Goal: Task Accomplishment & Management: Contribute content

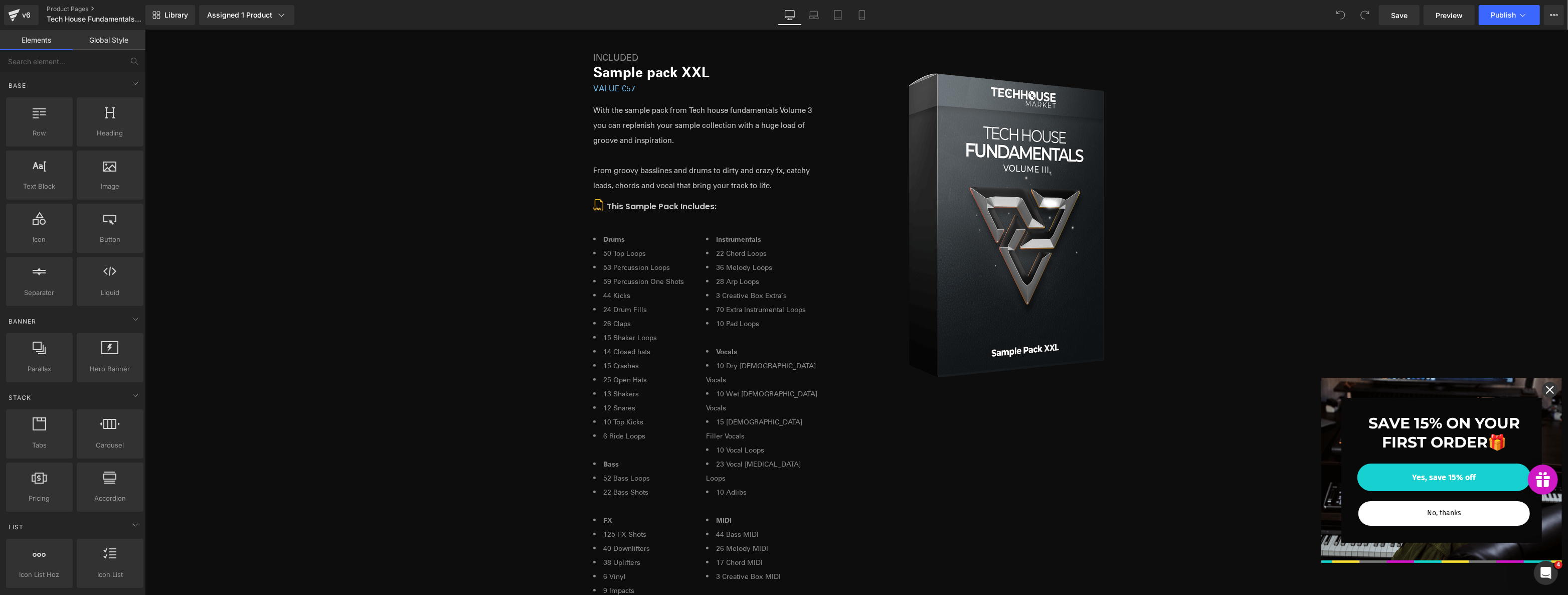
scroll to position [1003, 0]
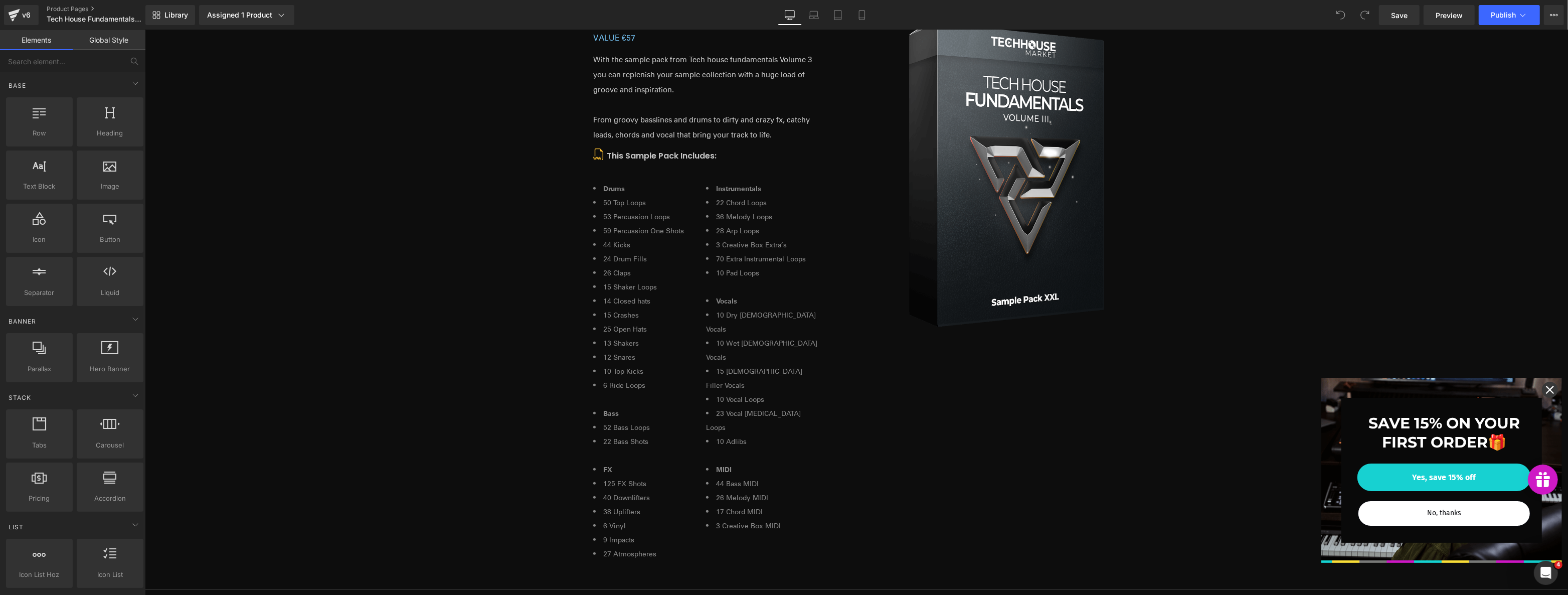
drag, startPoint x: 1547, startPoint y: 386, endPoint x: 1521, endPoint y: 371, distance: 30.0
click at [1546, 386] on div "Close" at bounding box center [1549, 390] width 16 height 16
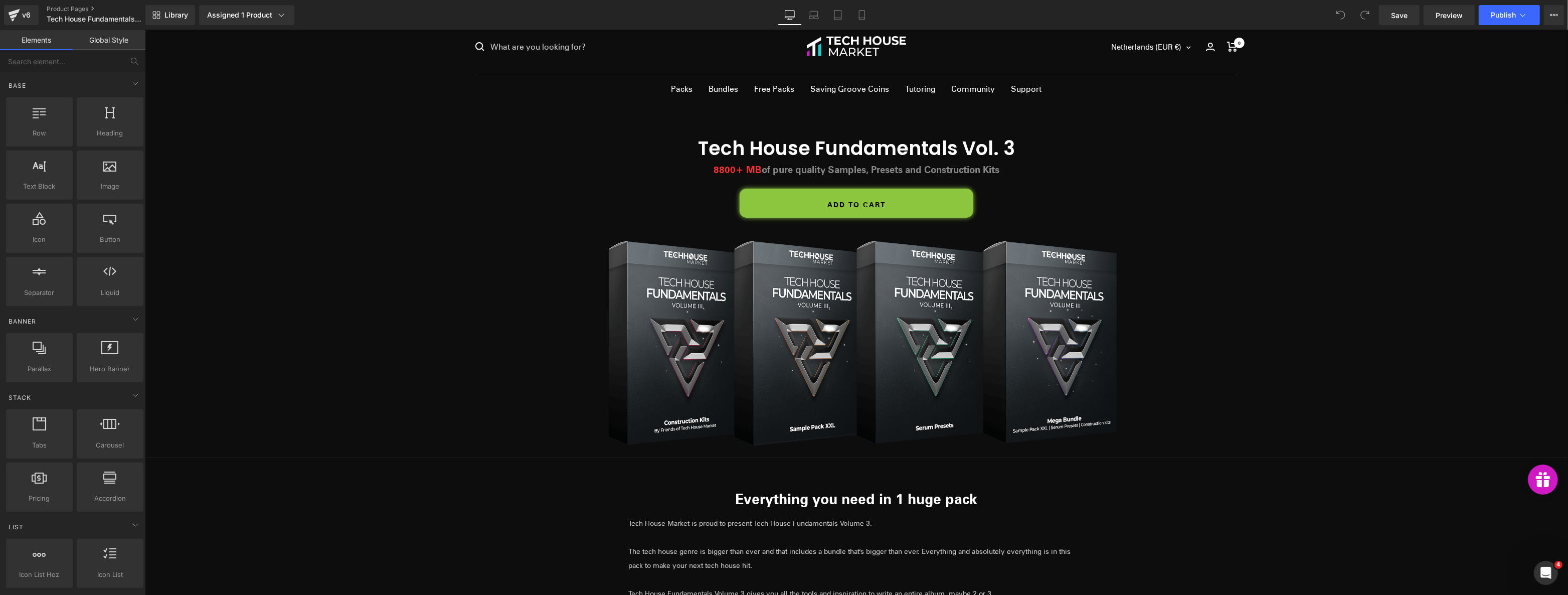
scroll to position [0, 0]
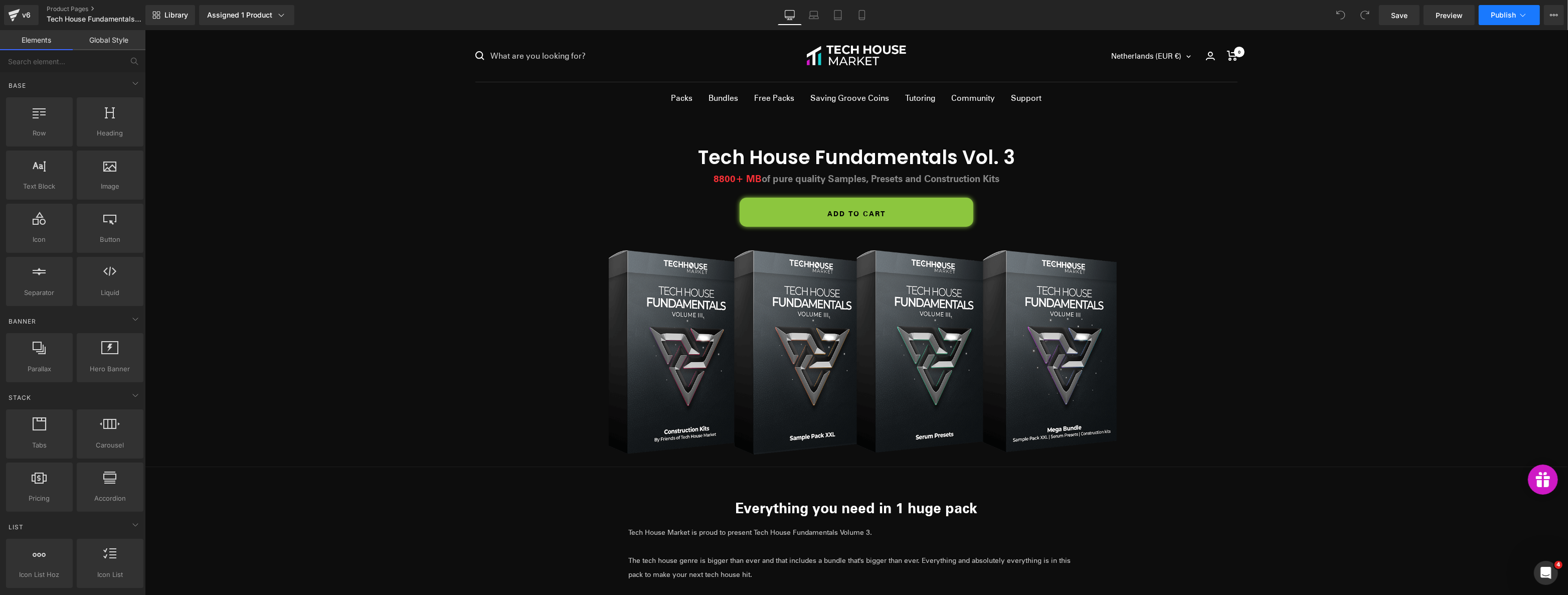
click at [1526, 14] on icon at bounding box center [1523, 15] width 10 height 10
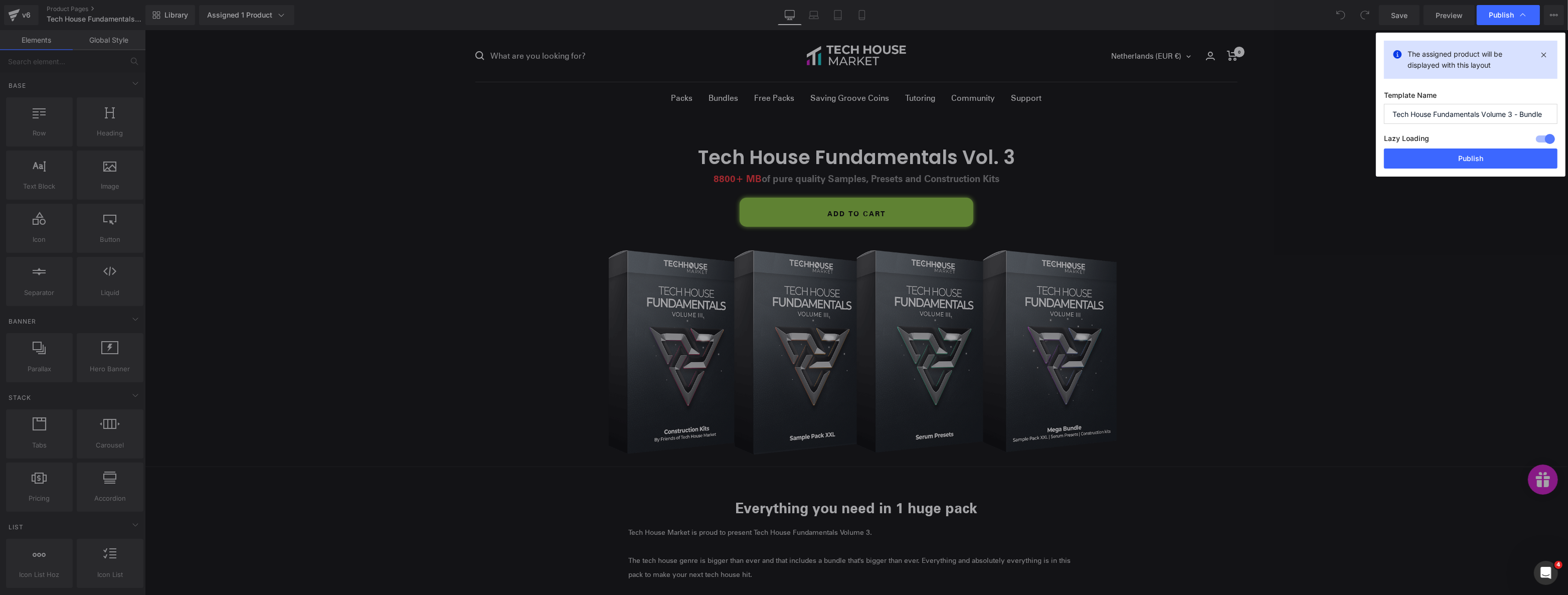
click at [1545, 139] on div at bounding box center [1546, 139] width 24 height 16
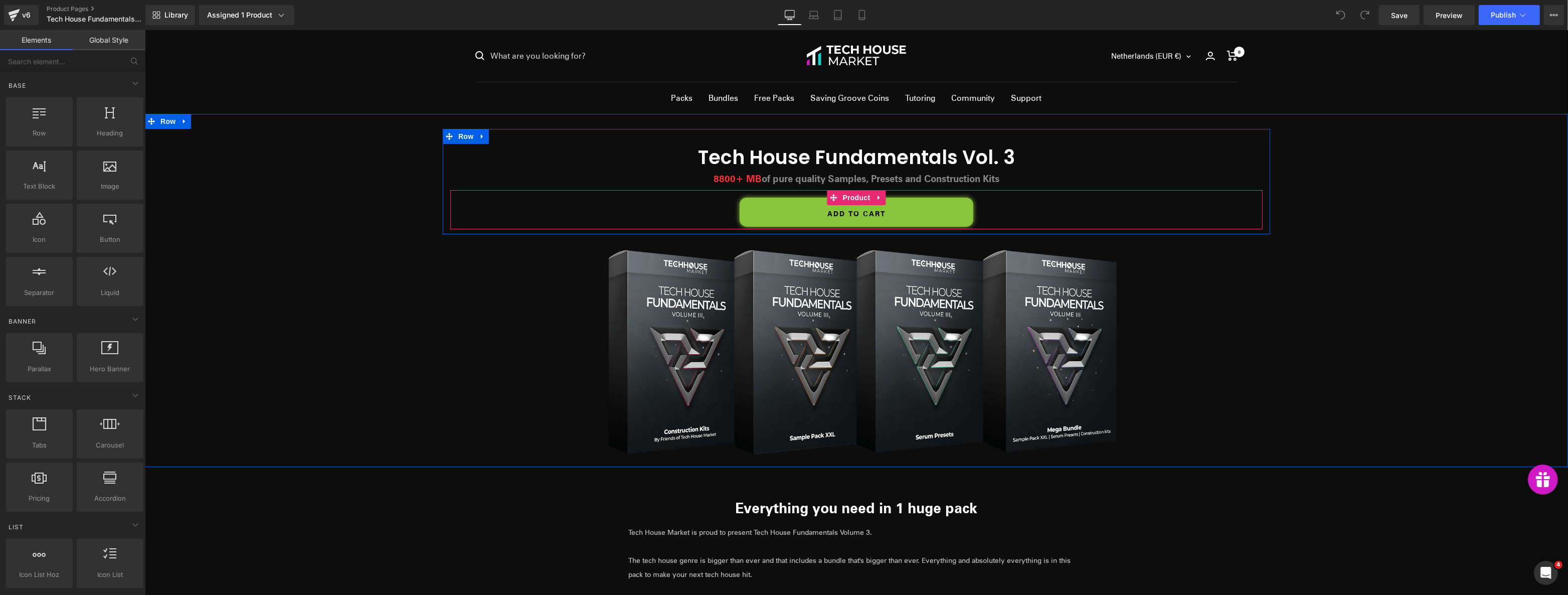
click at [773, 211] on button "Add to cart" at bounding box center [856, 212] width 234 height 29
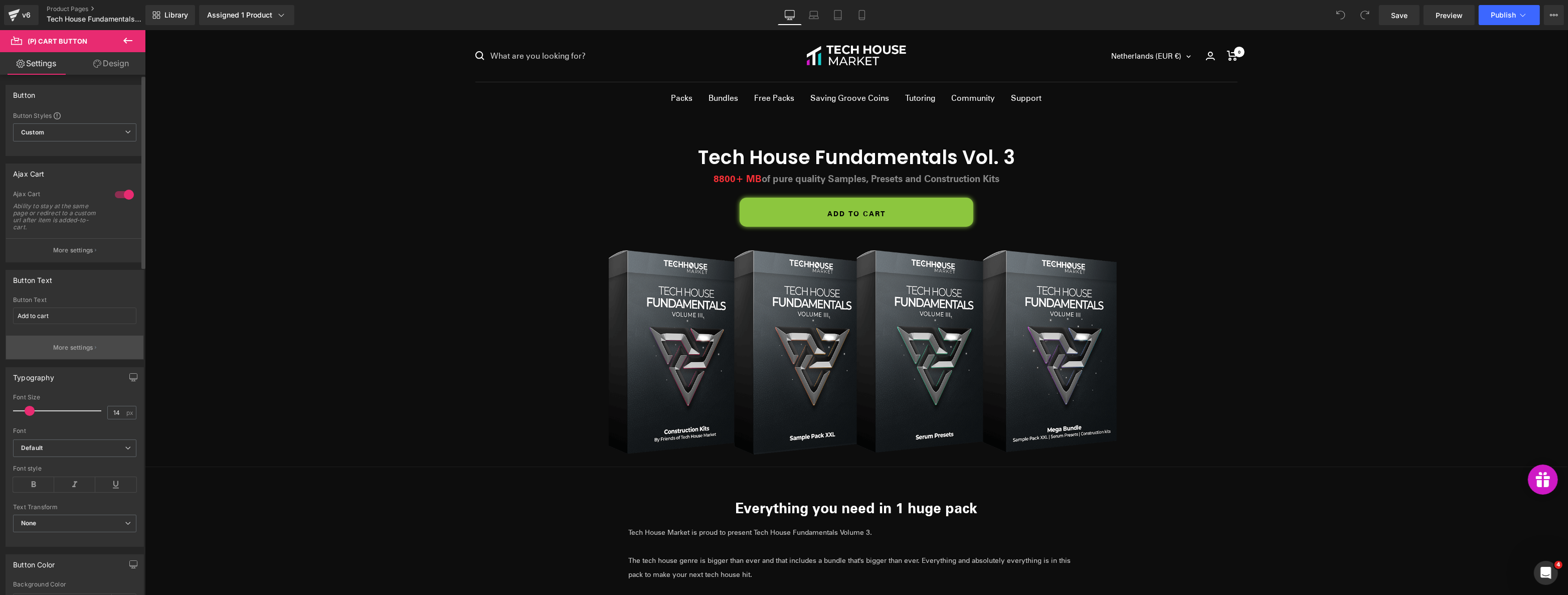
click at [81, 345] on p "More settings" at bounding box center [73, 347] width 40 height 9
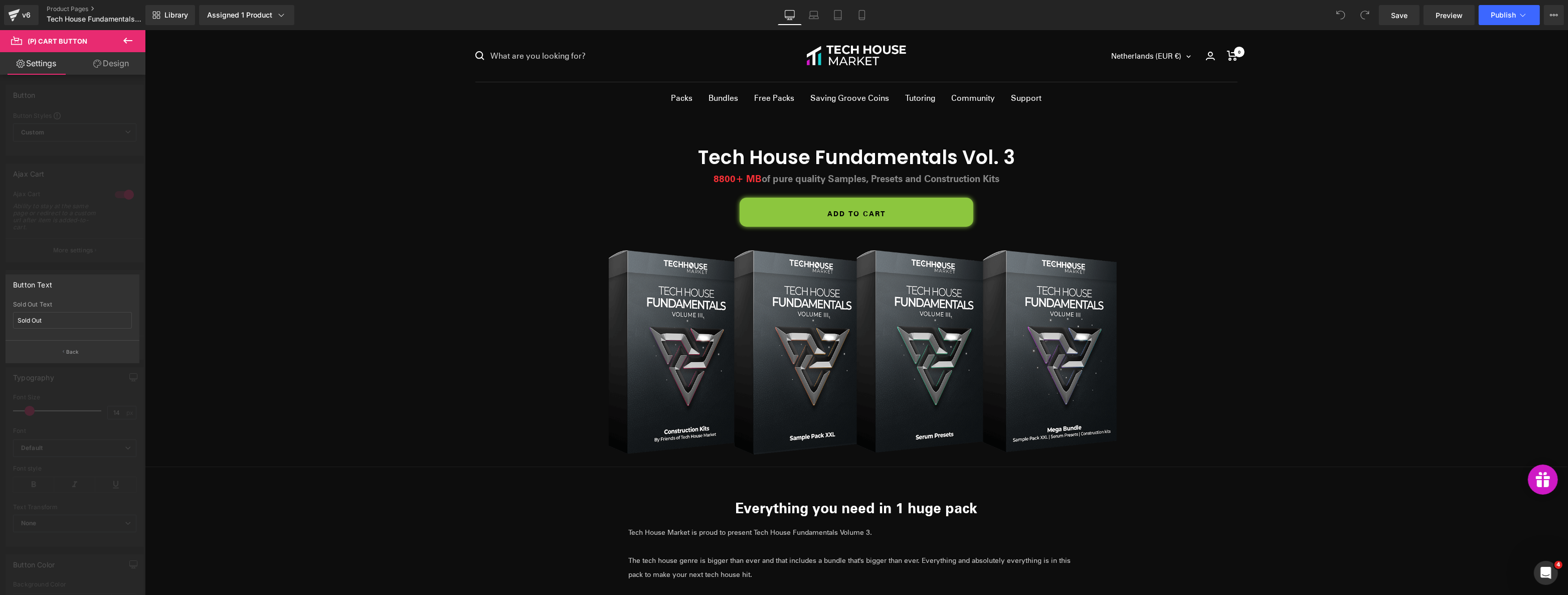
click at [74, 253] on div at bounding box center [72, 315] width 146 height 570
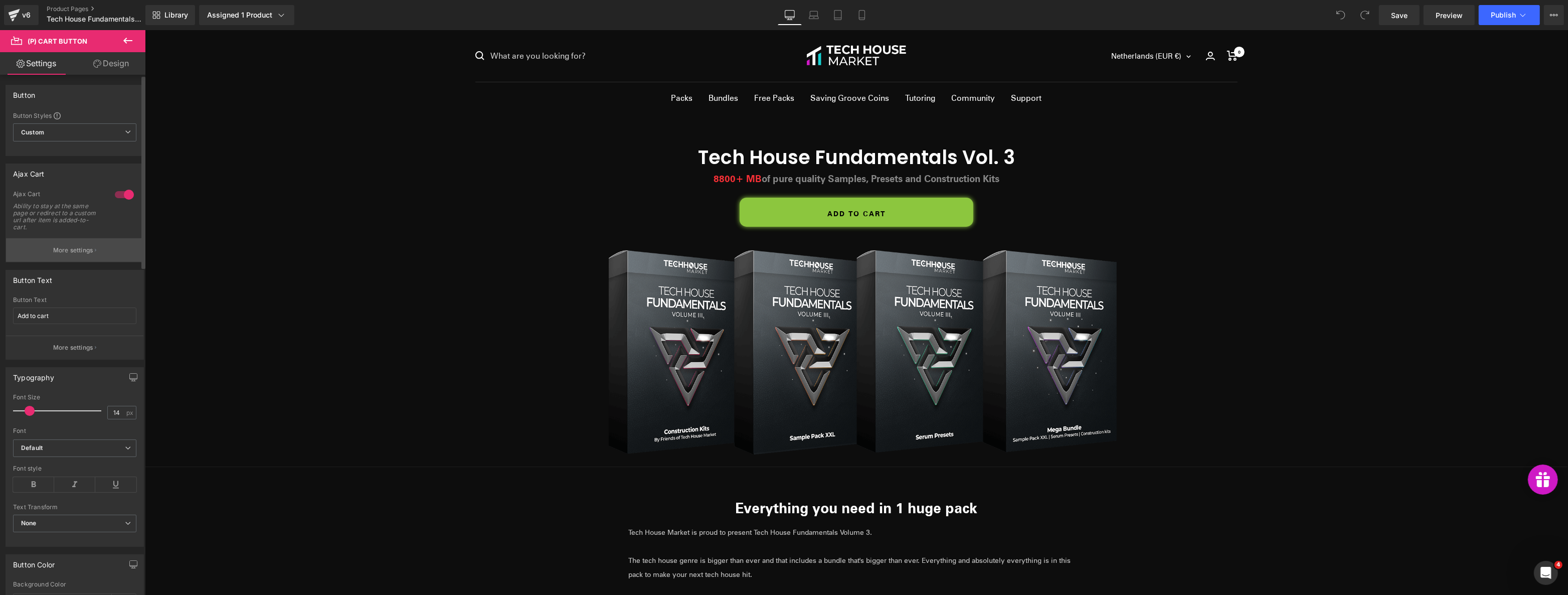
click at [90, 246] on p "More settings" at bounding box center [73, 250] width 40 height 9
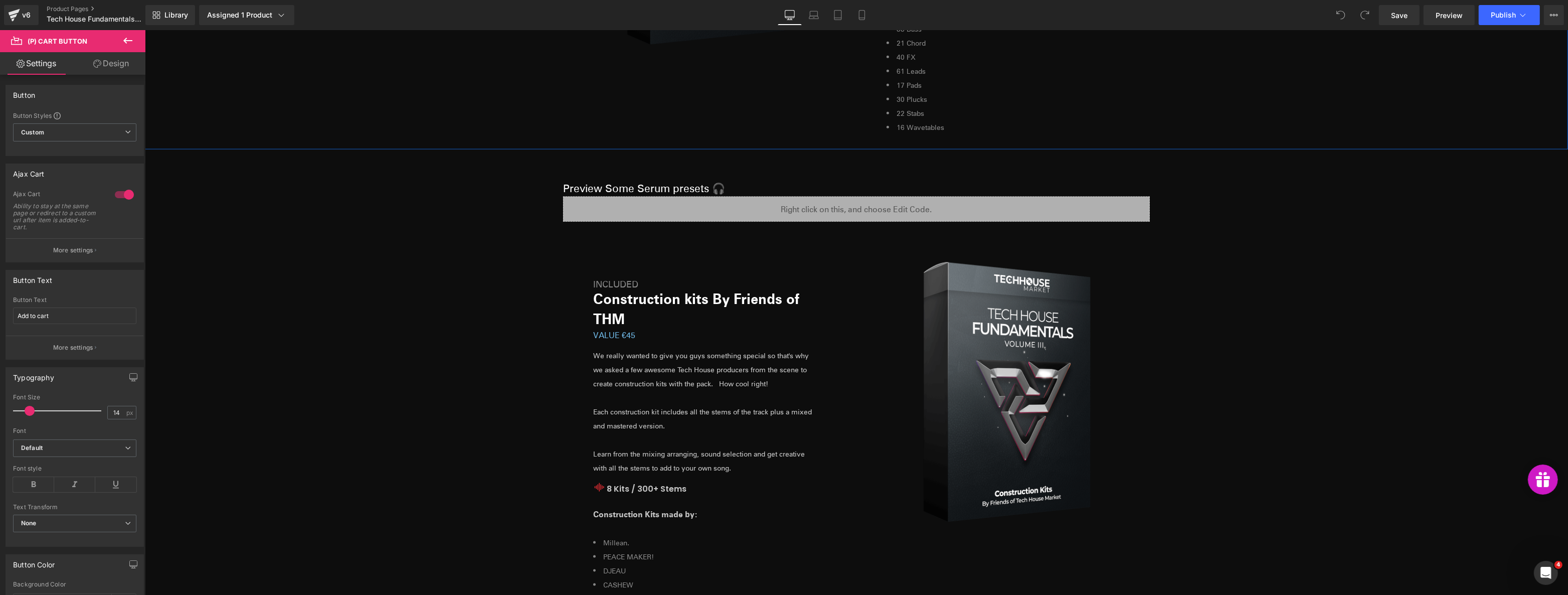
scroll to position [1916, 0]
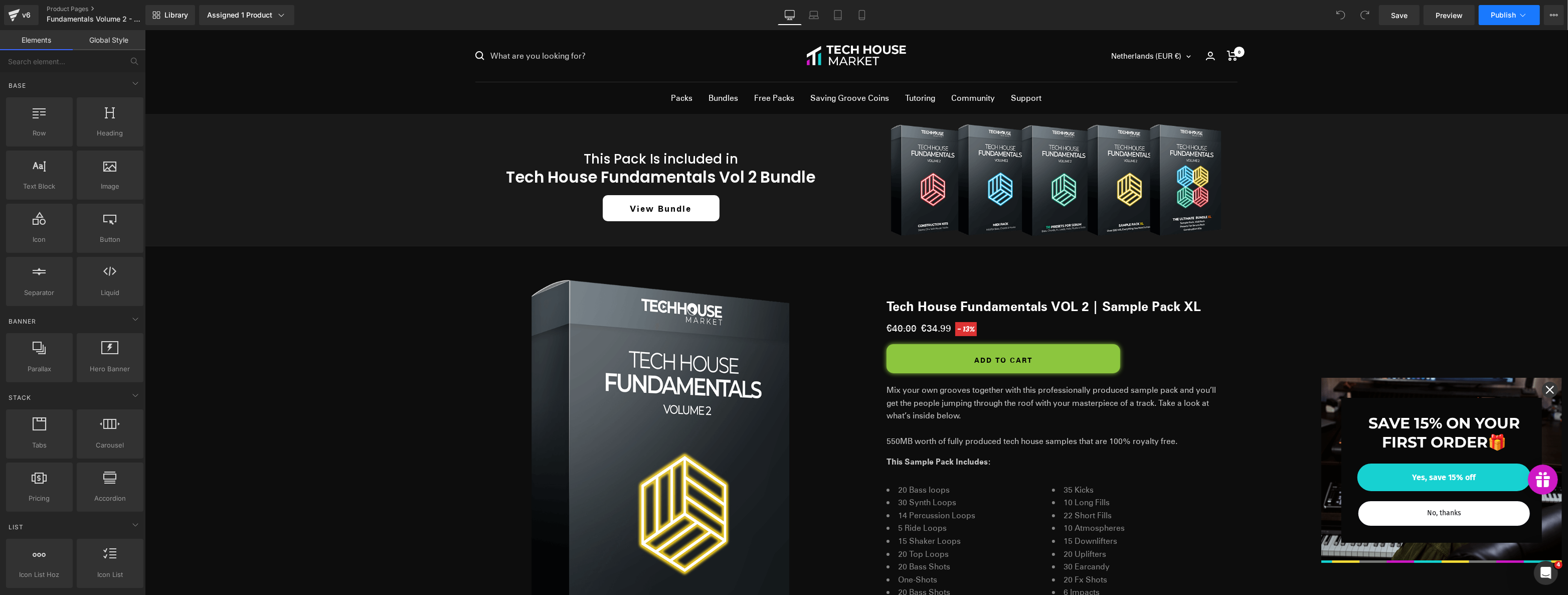
click at [1509, 14] on span "Publish" at bounding box center [1503, 14] width 25 height 8
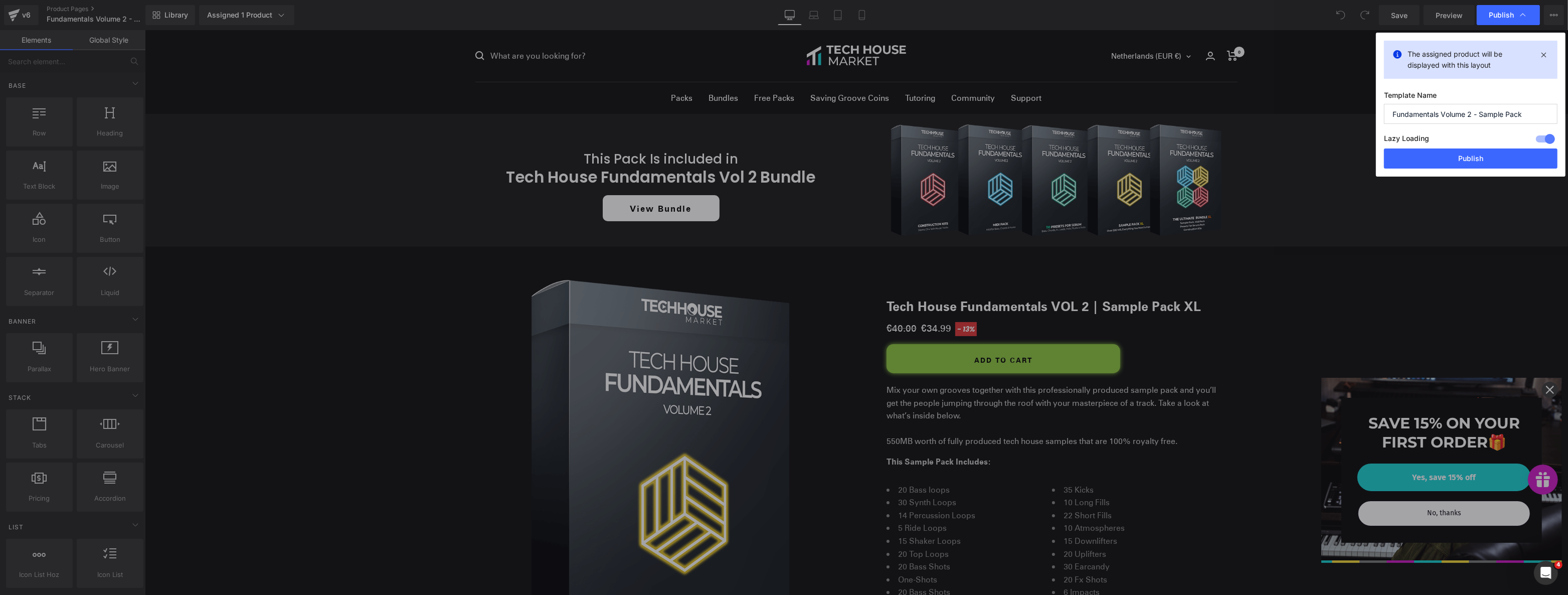
click at [1092, 31] on div at bounding box center [1087, 26] width 11 height 10
click at [594, 162] on button "Publish" at bounding box center [552, 171] width 82 height 17
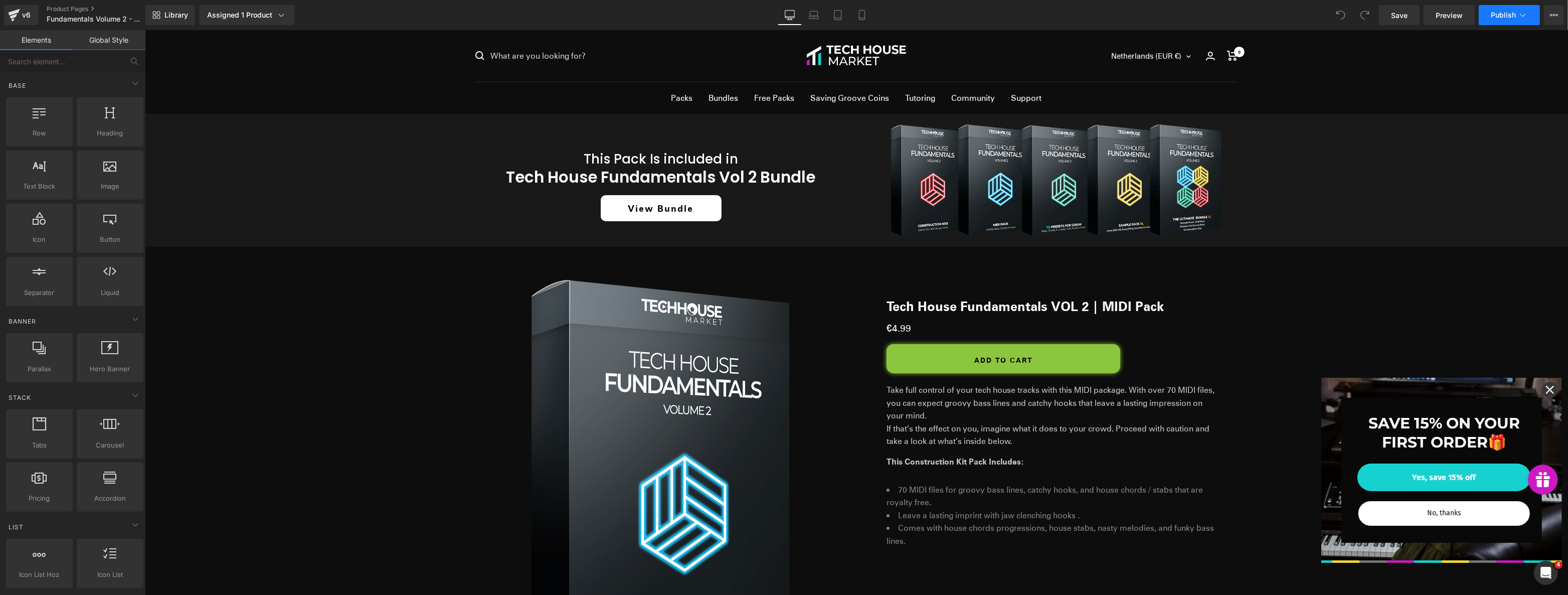
click at [1521, 12] on icon at bounding box center [1523, 15] width 10 height 10
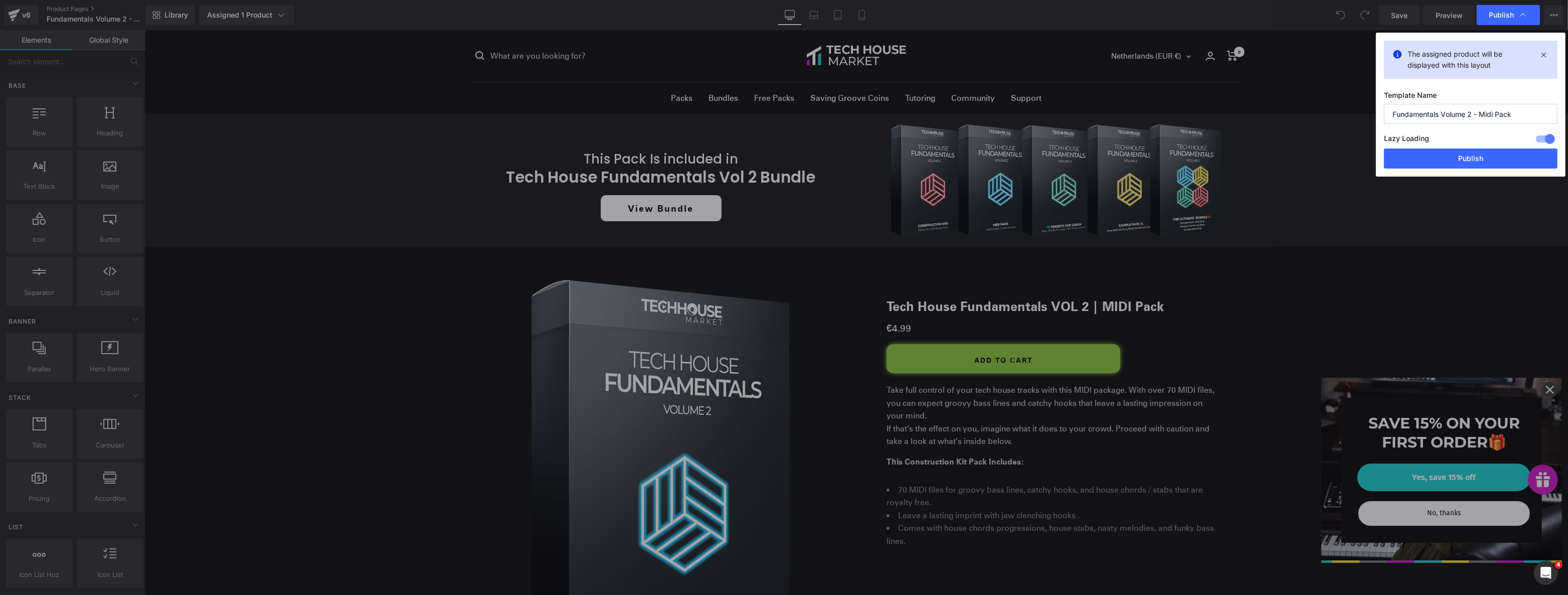
click at [1554, 138] on div at bounding box center [1546, 139] width 24 height 16
click at [1483, 161] on button "Publish" at bounding box center [1470, 159] width 174 height 20
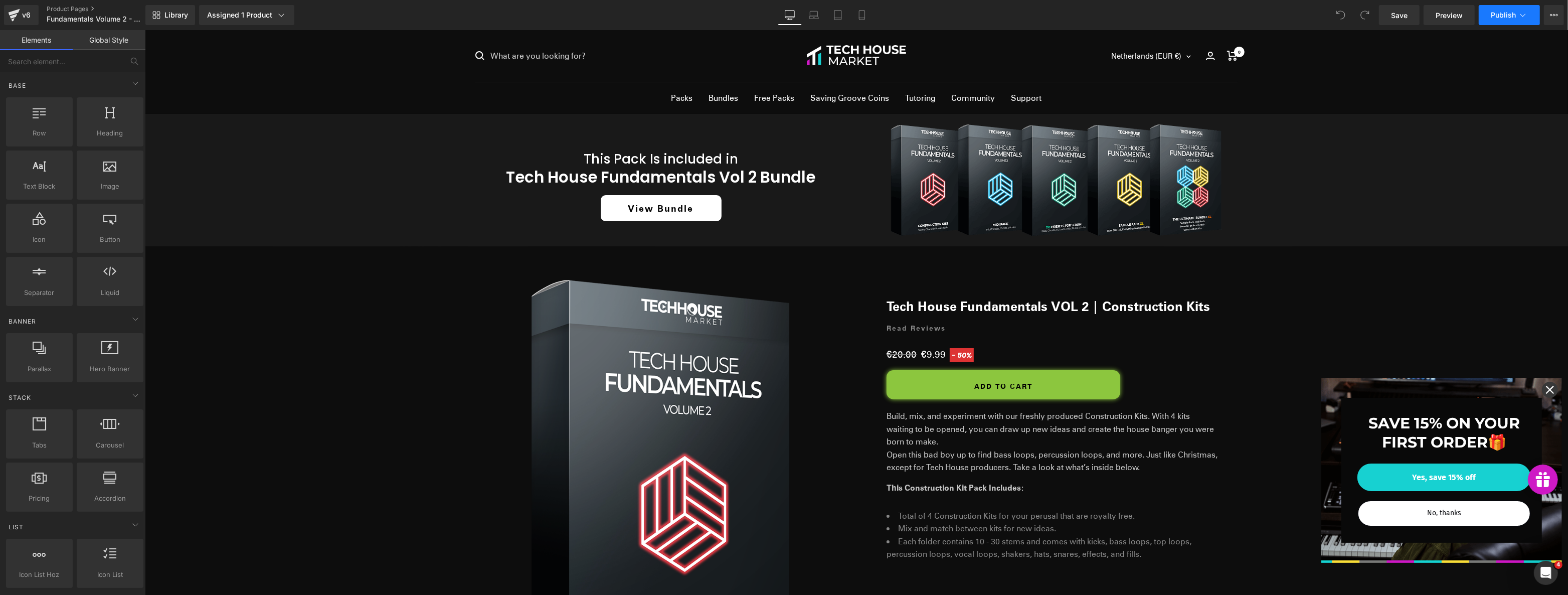
click at [1516, 12] on button "Publish" at bounding box center [1508, 15] width 61 height 20
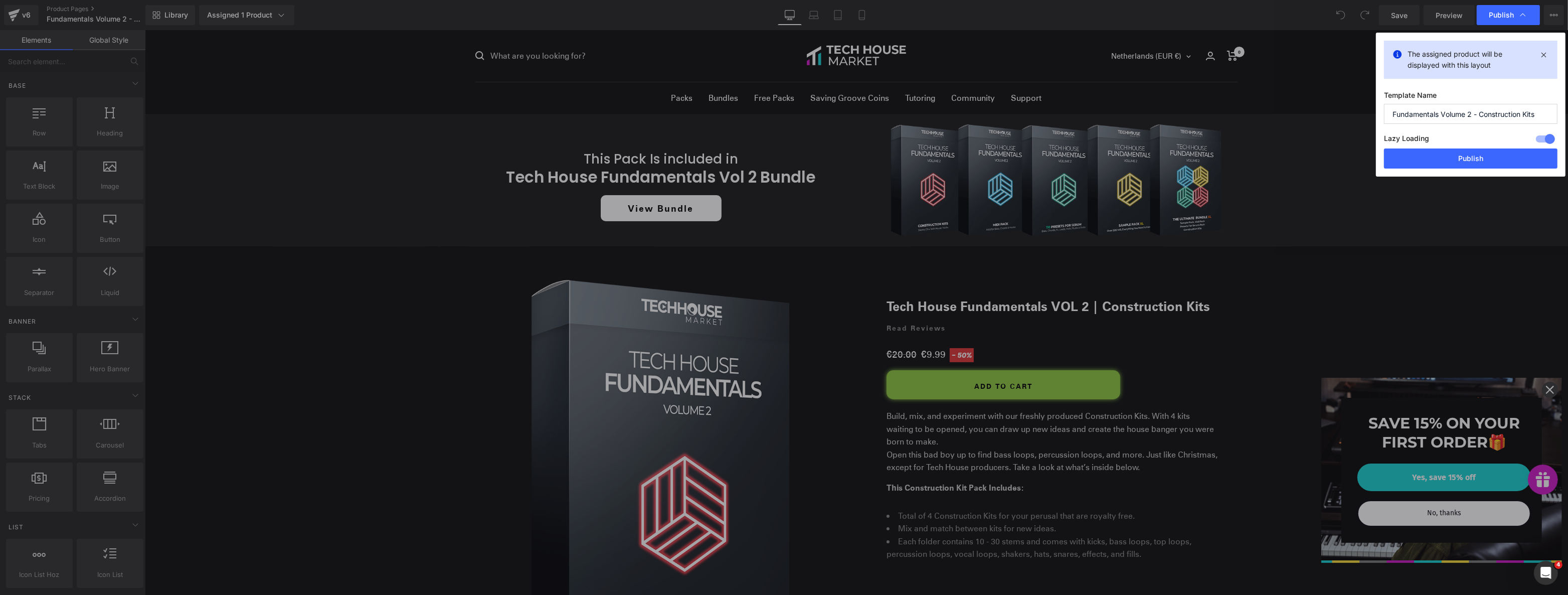
click at [1092, 31] on div at bounding box center [1087, 26] width 11 height 10
click at [1491, 157] on button "Publish" at bounding box center [1470, 159] width 174 height 20
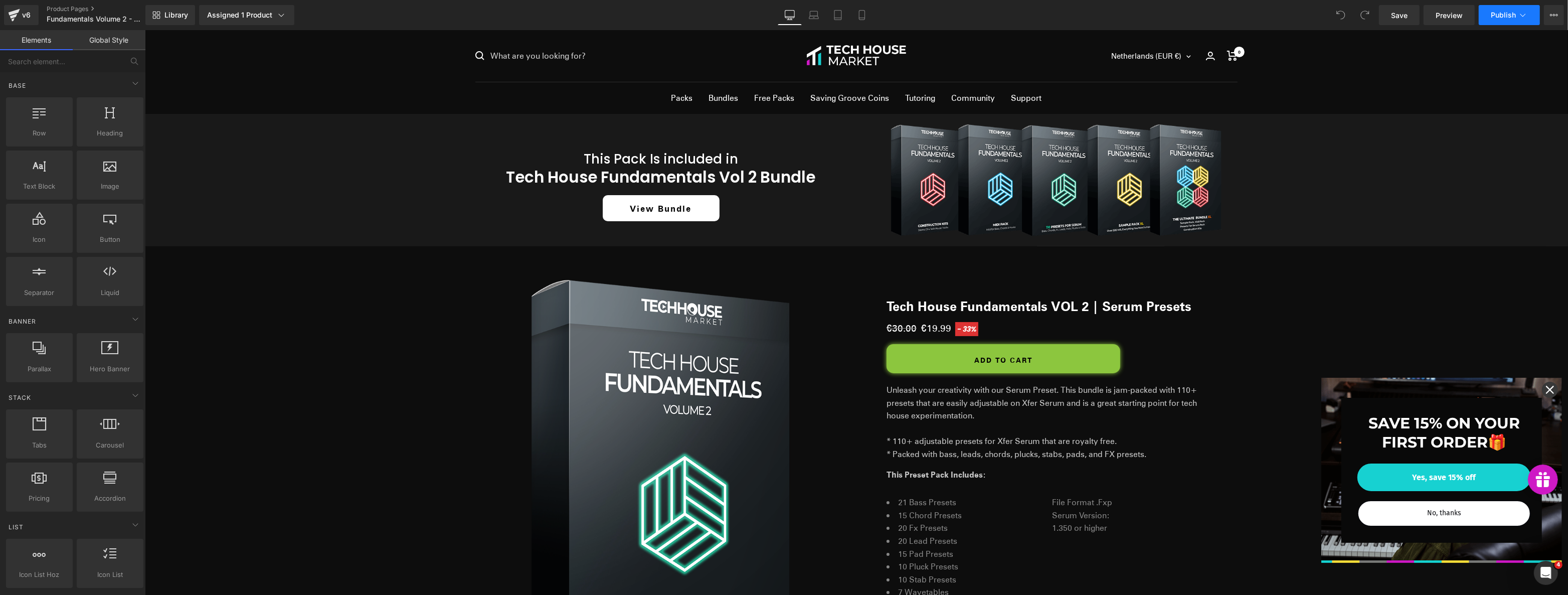
click at [1529, 11] on button "Publish" at bounding box center [1508, 15] width 61 height 20
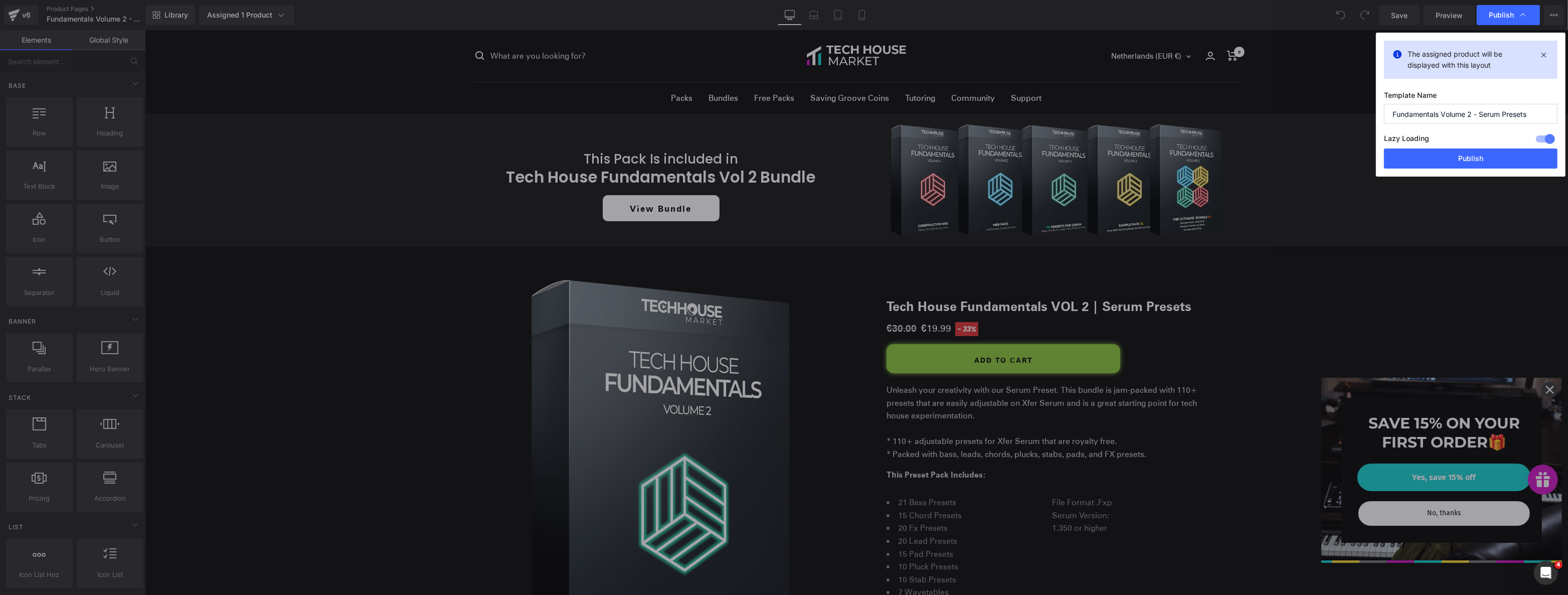
click at [1544, 138] on div at bounding box center [1546, 139] width 24 height 16
click at [1498, 156] on button "Publish" at bounding box center [1470, 159] width 174 height 20
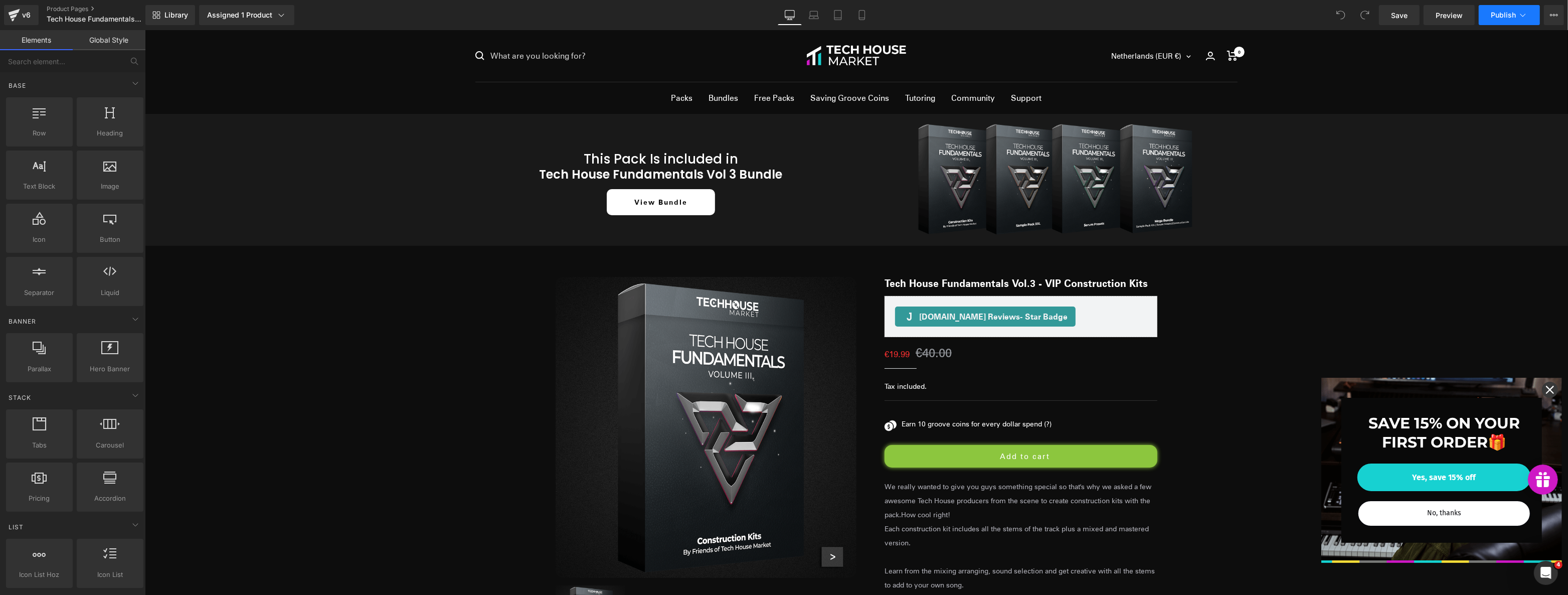
click at [1528, 14] on button "Publish" at bounding box center [1508, 15] width 61 height 20
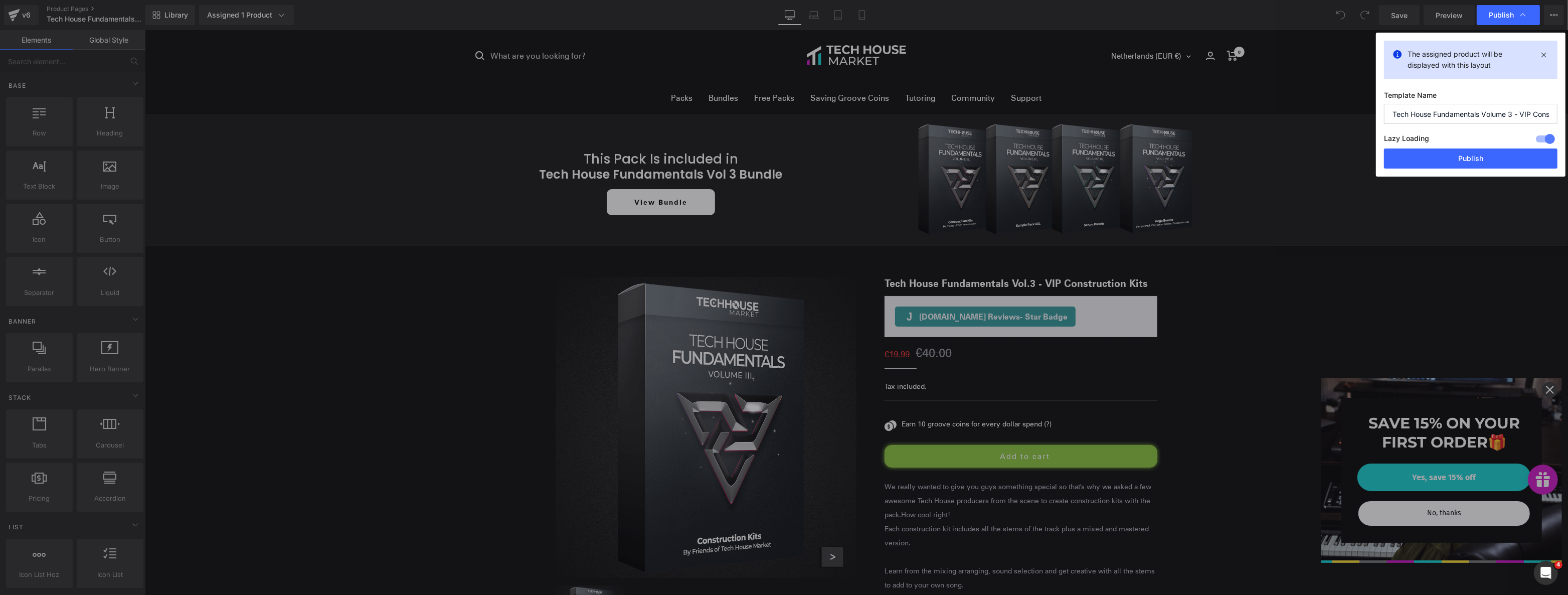
click at [548, 75] on div at bounding box center [537, 68] width 22 height 14
click at [745, 75] on button "Publish" at bounding box center [705, 68] width 79 height 14
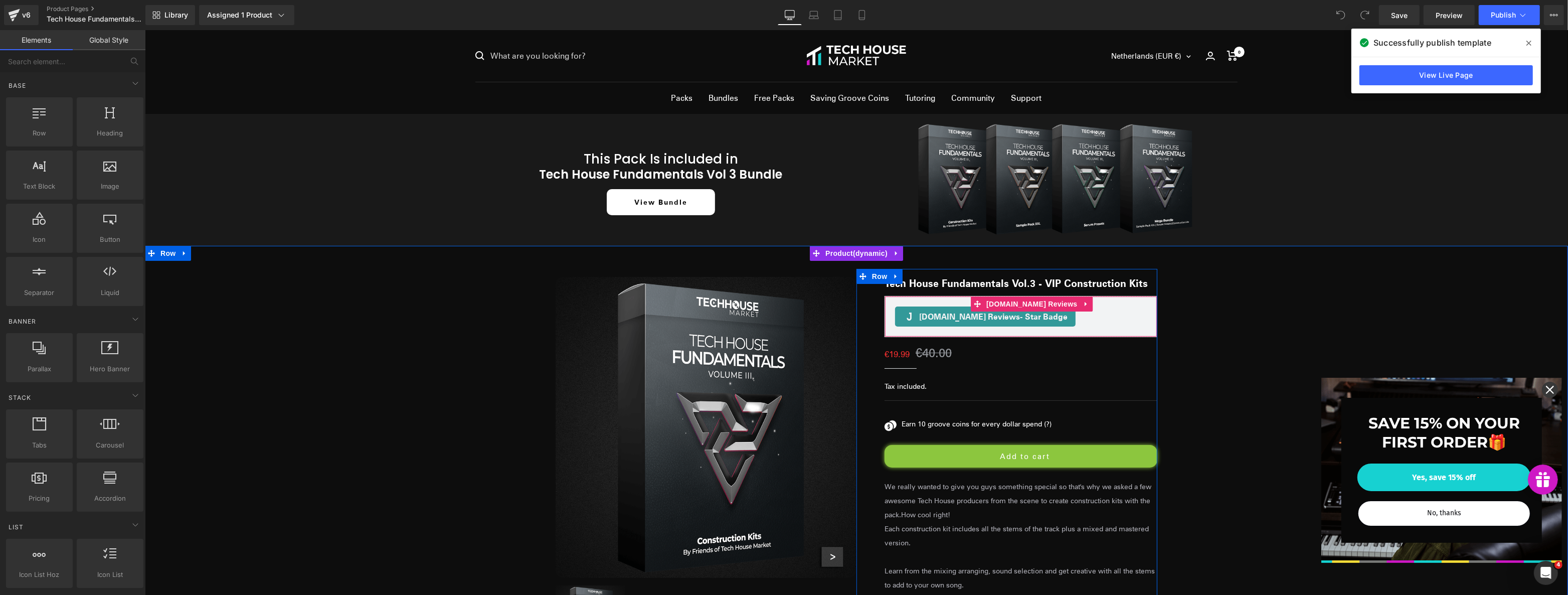
click at [1036, 311] on span "- Star Badge" at bounding box center [1043, 316] width 47 height 11
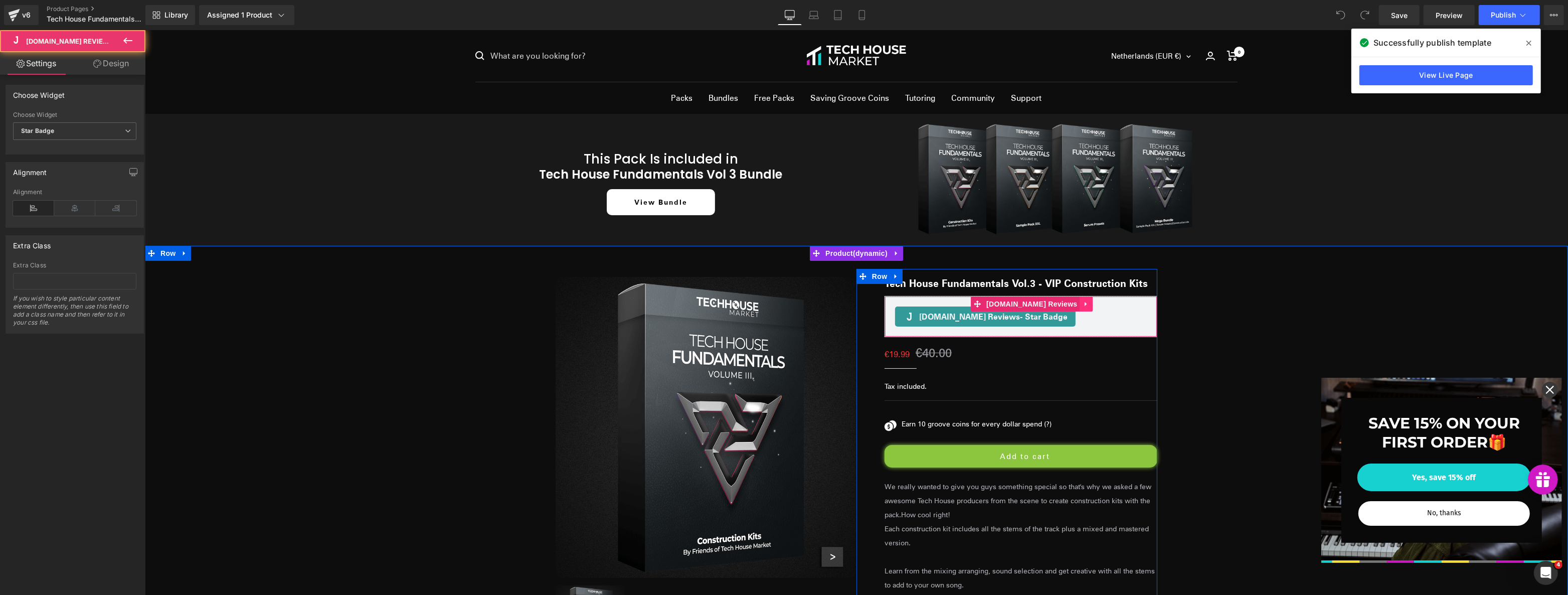
click at [1082, 301] on icon at bounding box center [1086, 304] width 7 height 7
click at [1089, 304] on icon at bounding box center [1092, 304] width 7 height 7
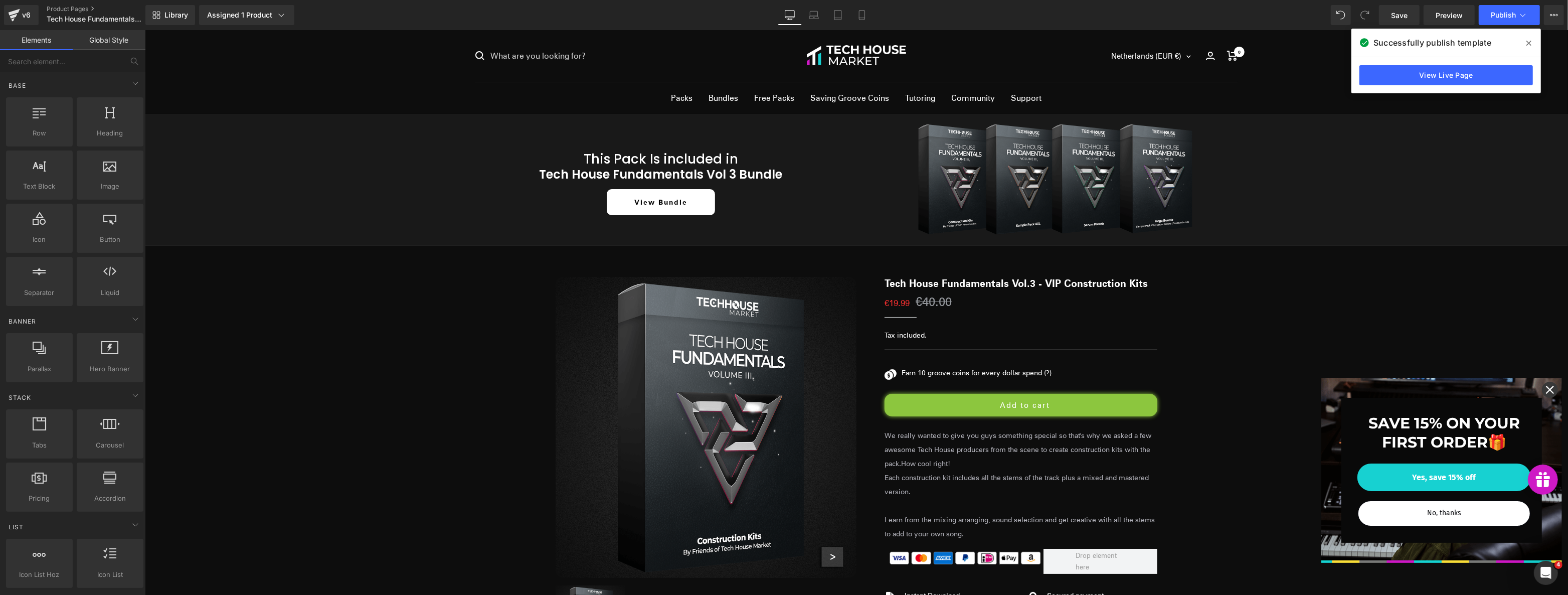
click at [536, 126] on span at bounding box center [533, 129] width 6 height 6
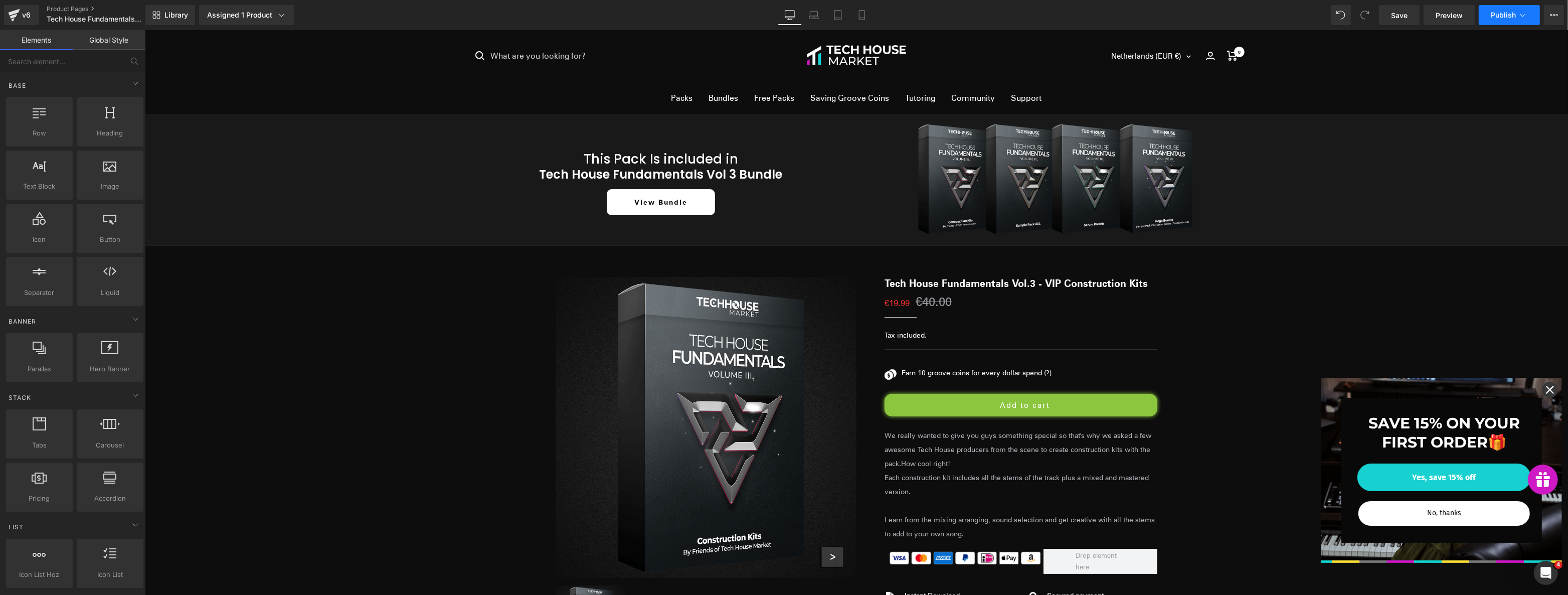
click at [1511, 14] on span "Publish" at bounding box center [1503, 14] width 25 height 8
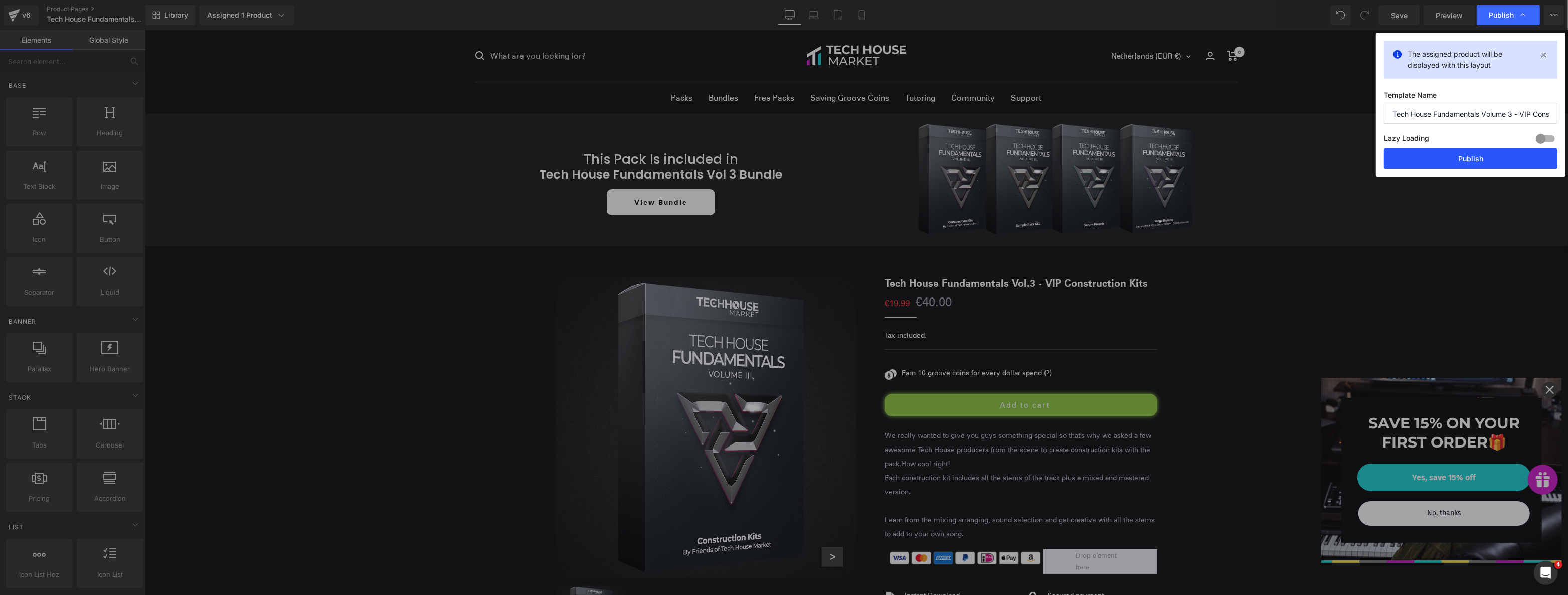
click at [779, 515] on button "Publish" at bounding box center [776, 518] width 6 height 6
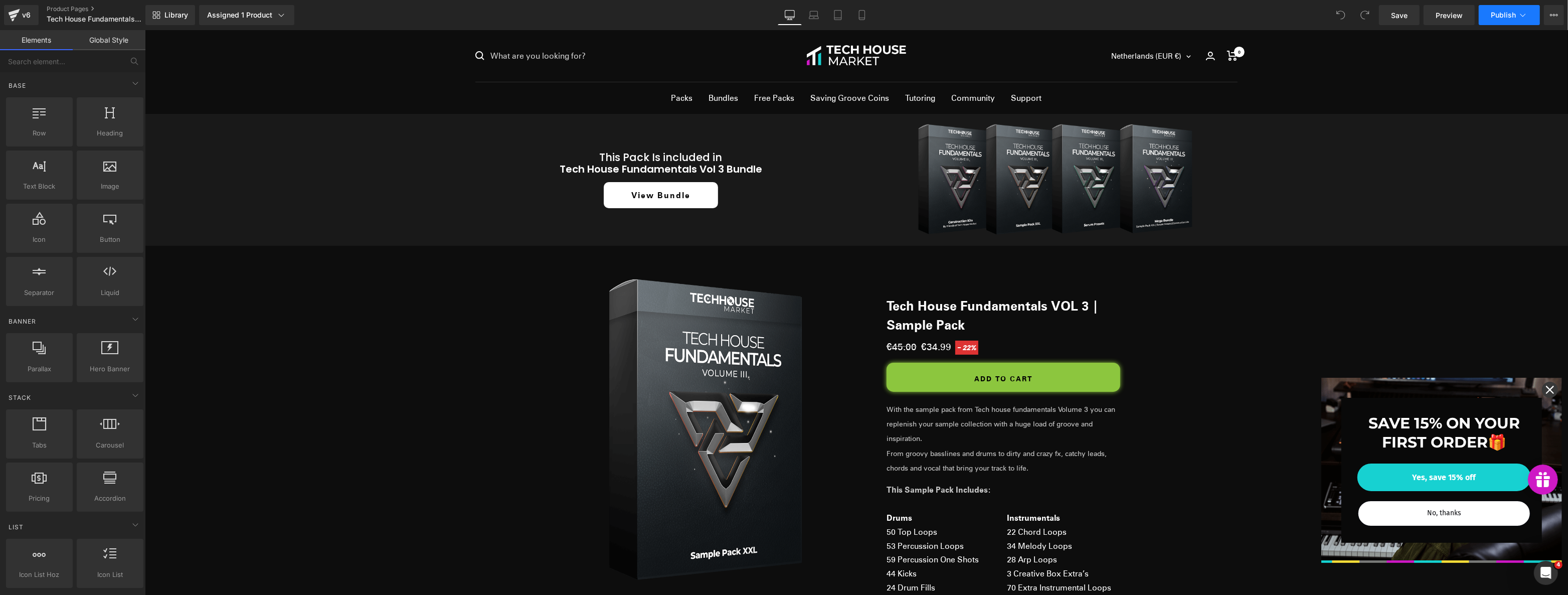
click at [1526, 9] on button "Publish" at bounding box center [1508, 15] width 61 height 20
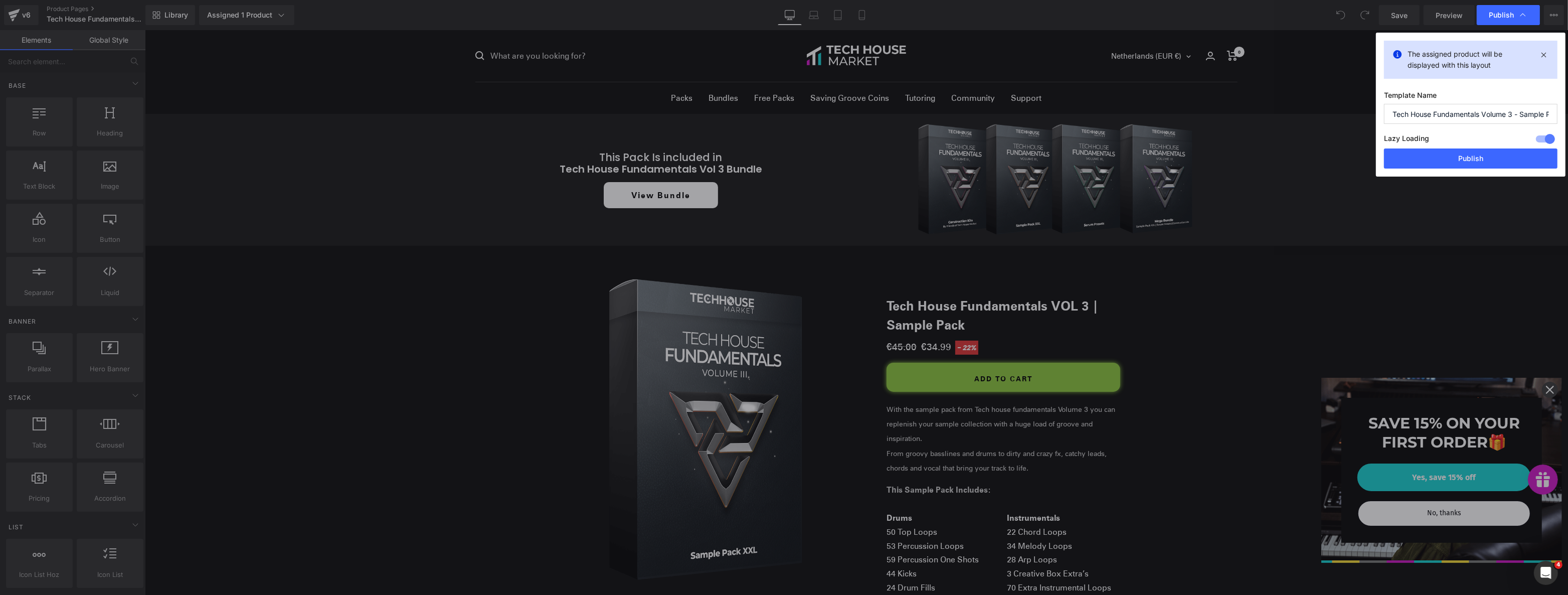
click at [0, 0] on div at bounding box center [0, 0] width 0 height 0
click at [594, 128] on button "Publish" at bounding box center [552, 120] width 82 height 17
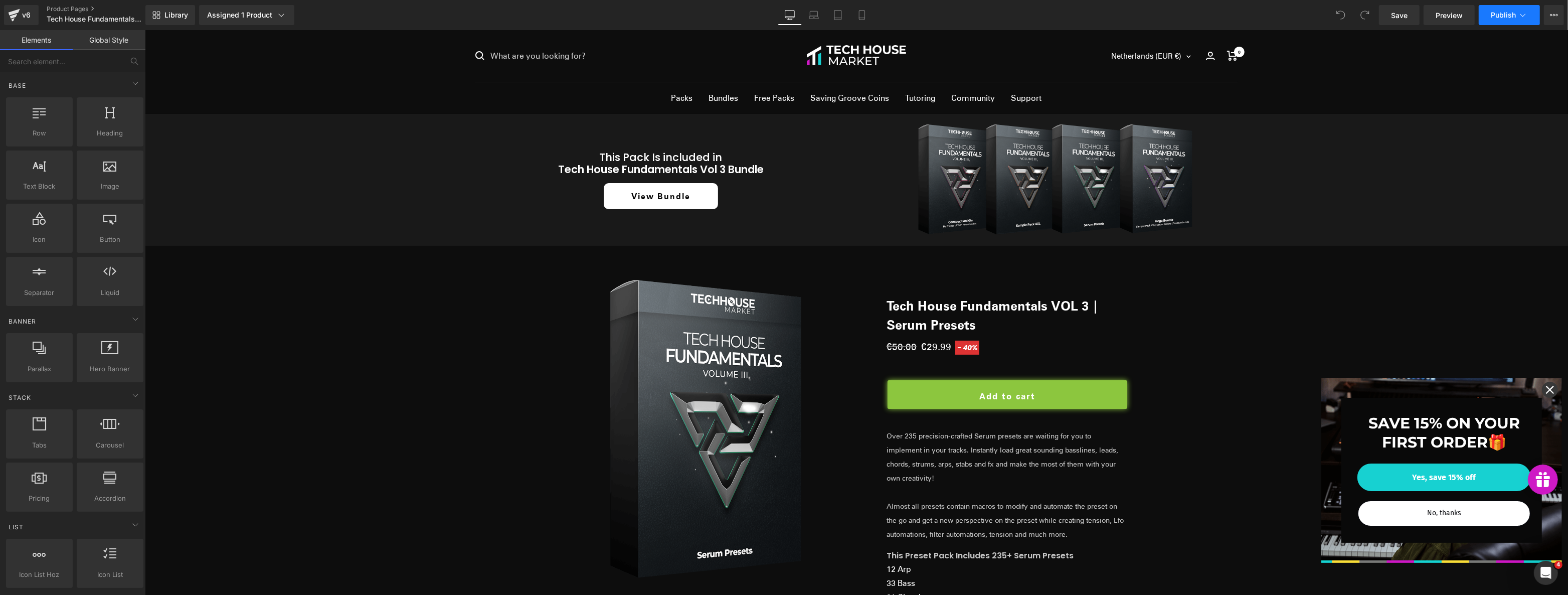
click at [1527, 16] on icon at bounding box center [1523, 15] width 10 height 10
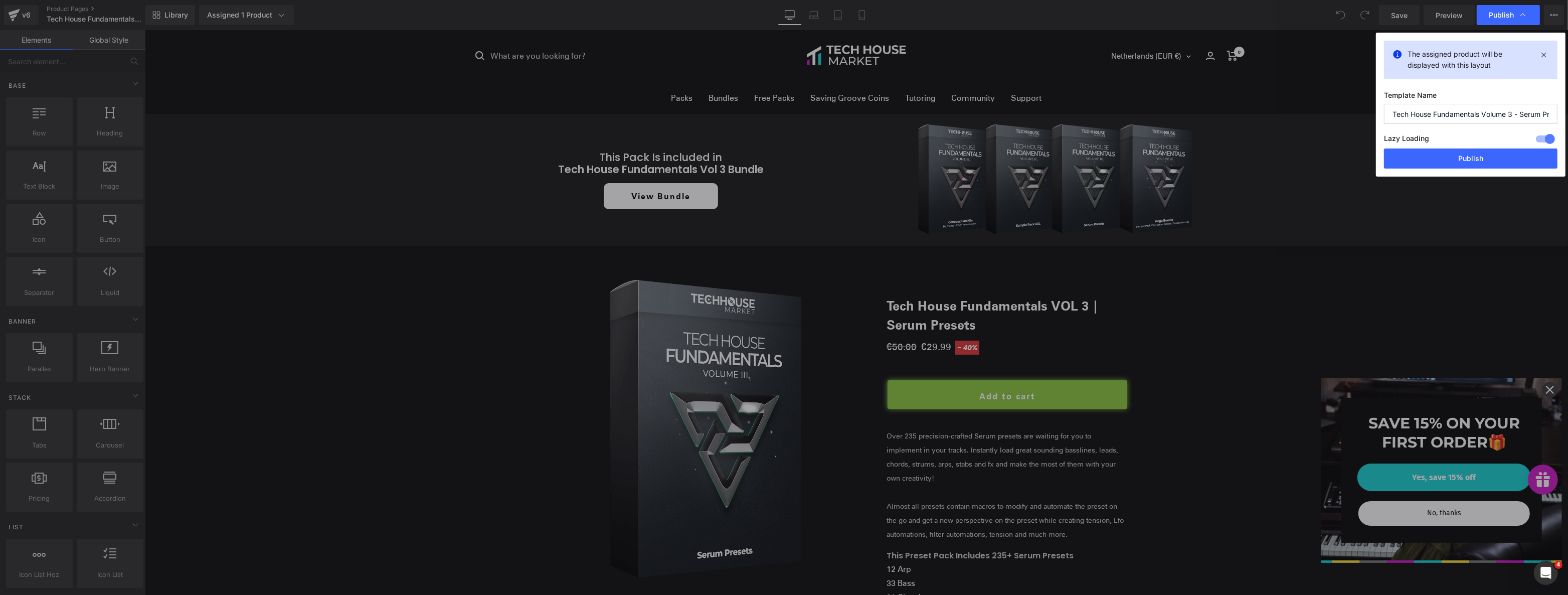
click at [0, 0] on div at bounding box center [0, 0] width 0 height 0
click at [594, 128] on button "Publish" at bounding box center [552, 120] width 82 height 17
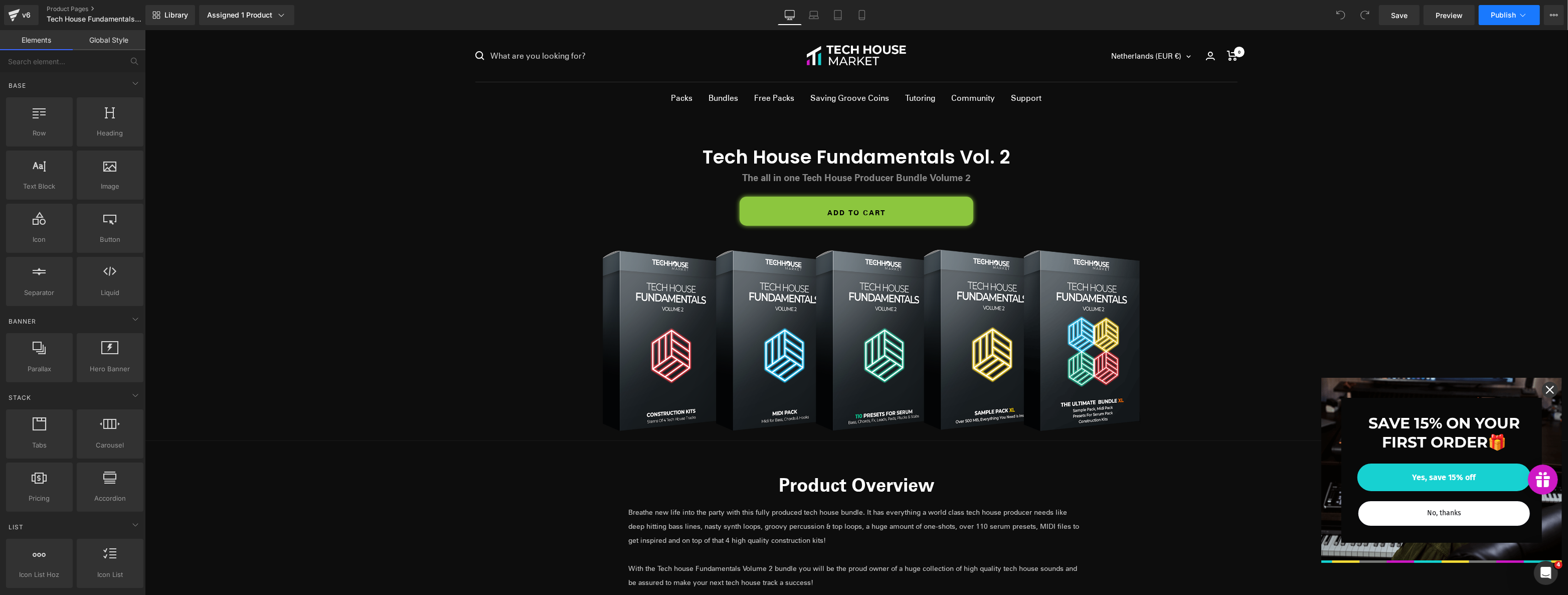
click at [1521, 13] on icon at bounding box center [1523, 15] width 10 height 10
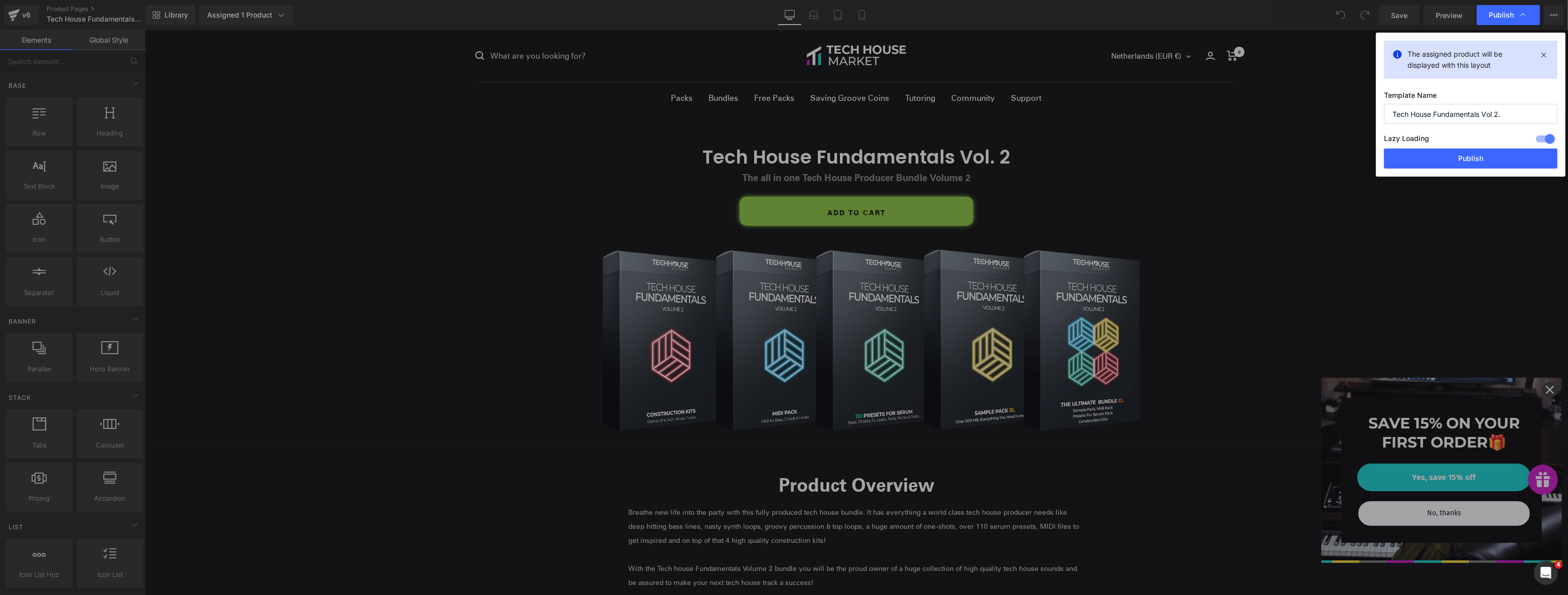
click at [594, 133] on div at bounding box center [552, 154] width 84 height 139
drag, startPoint x: 1497, startPoint y: 161, endPoint x: 1055, endPoint y: 29, distance: 461.3
click at [745, 75] on button "Publish" at bounding box center [705, 68] width 79 height 14
